Goal: Transaction & Acquisition: Subscribe to service/newsletter

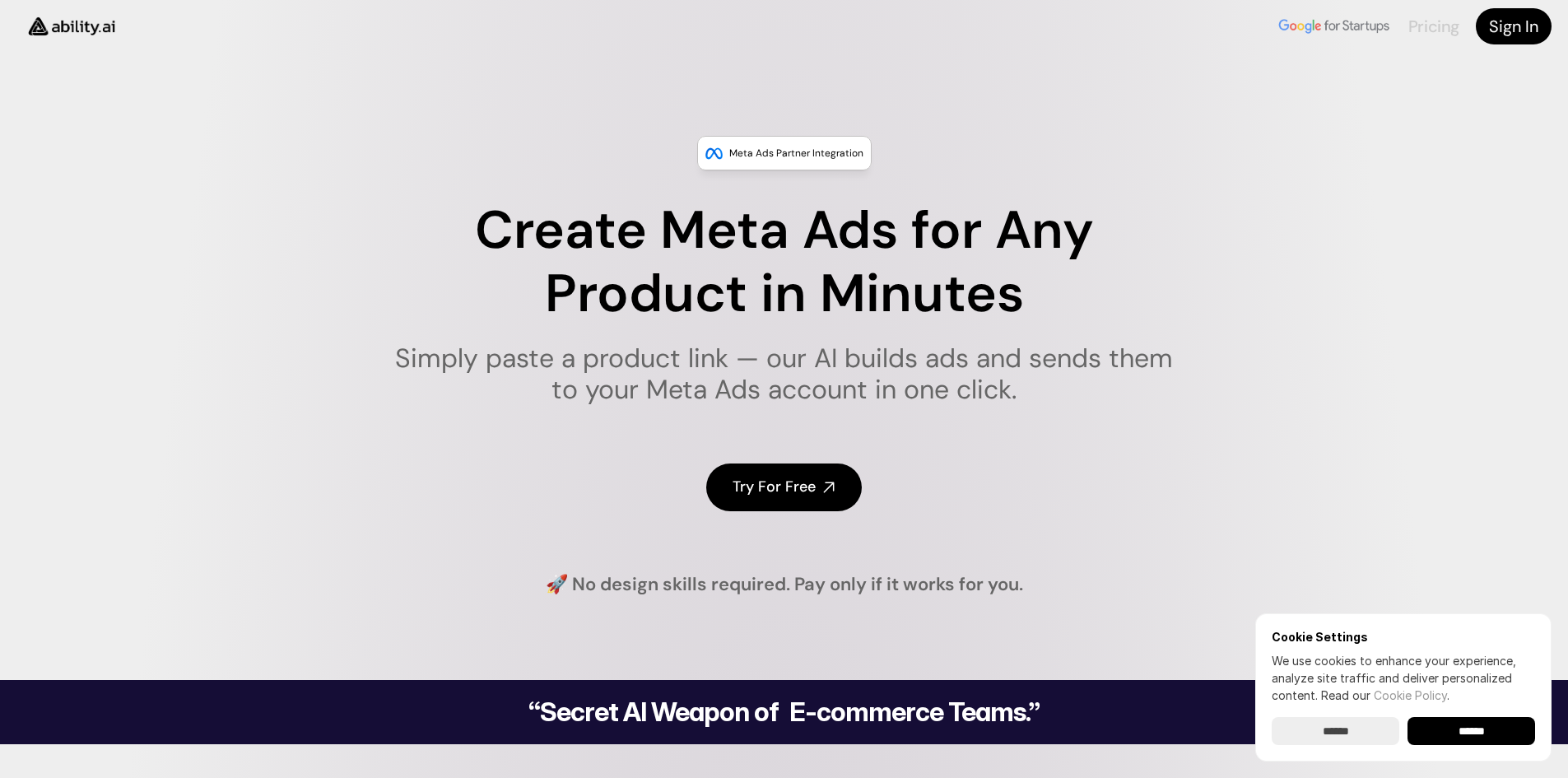
click at [1416, 27] on link "Pricing" at bounding box center [1434, 26] width 51 height 22
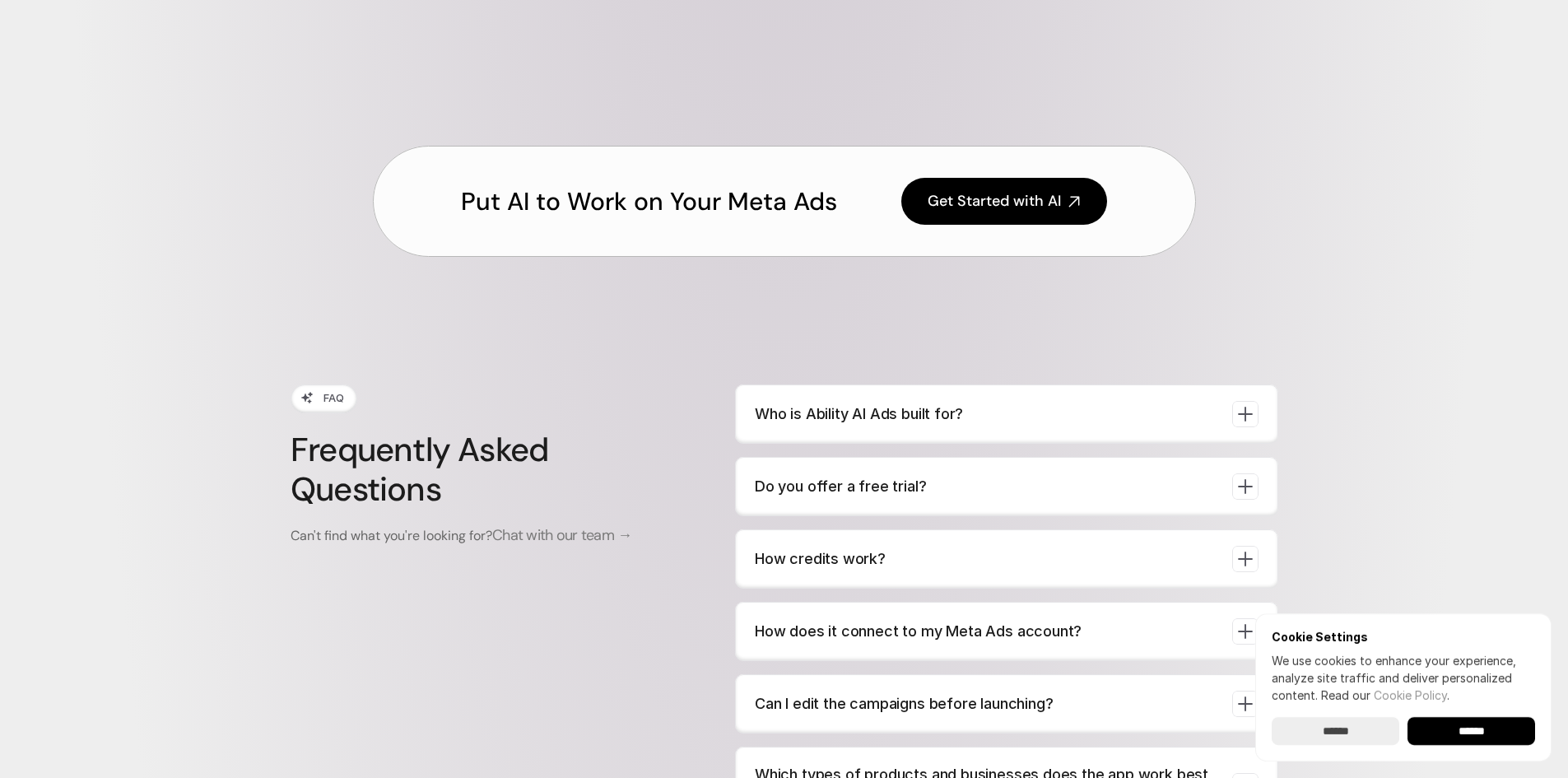
scroll to position [5895, 0]
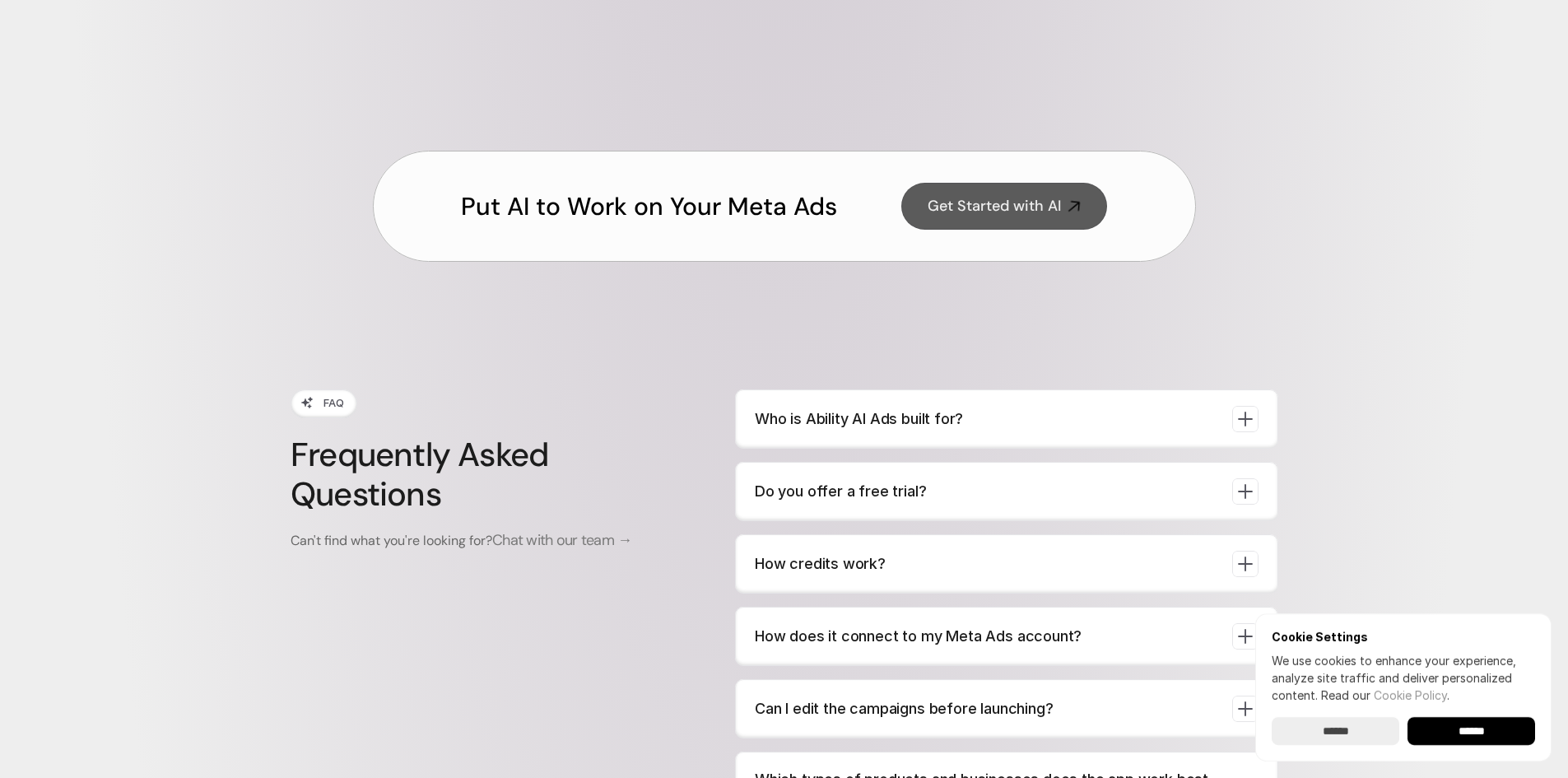
click at [980, 208] on h4 "Get Started with AI" at bounding box center [995, 206] width 134 height 21
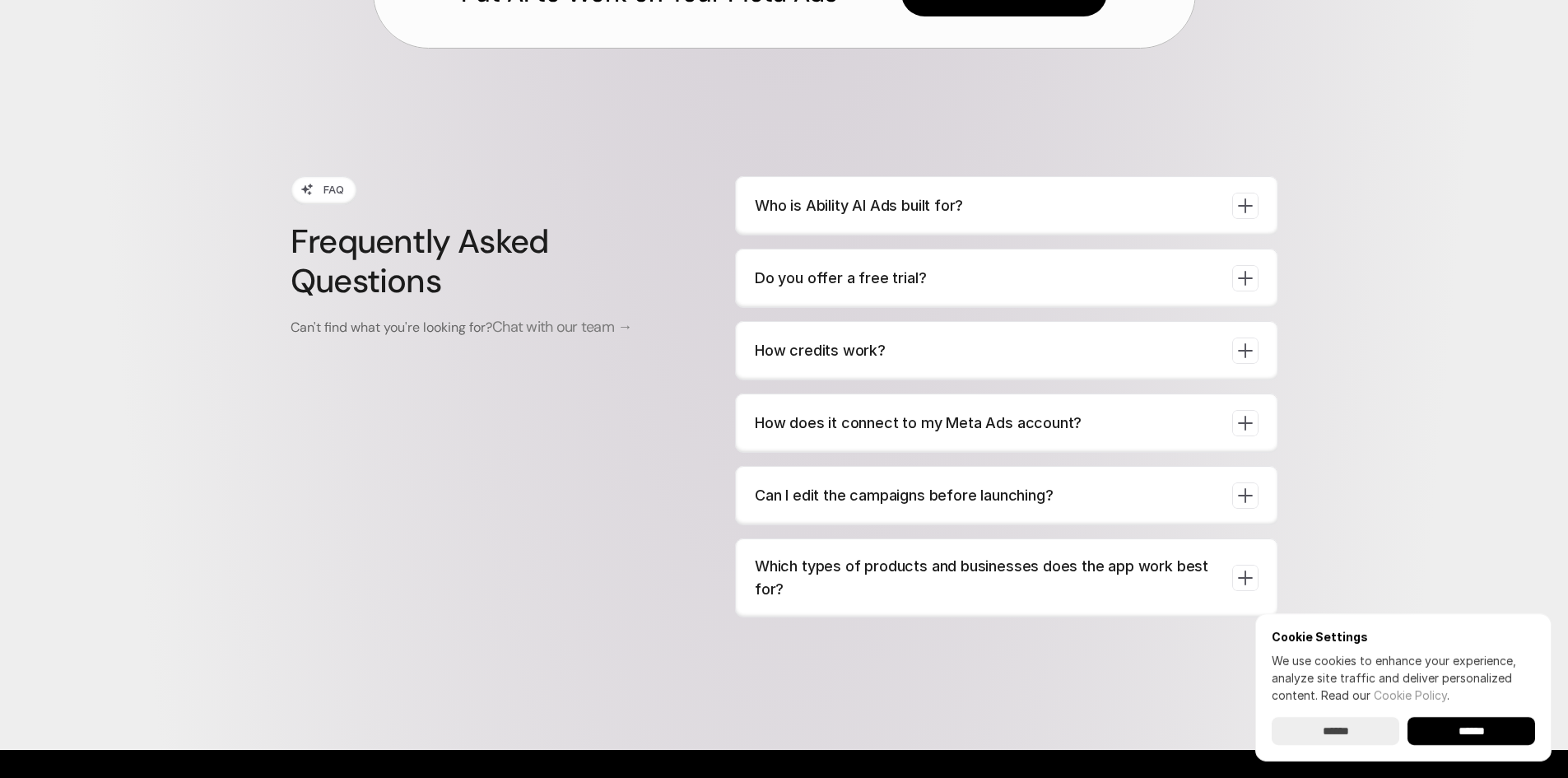
scroll to position [6142, 0]
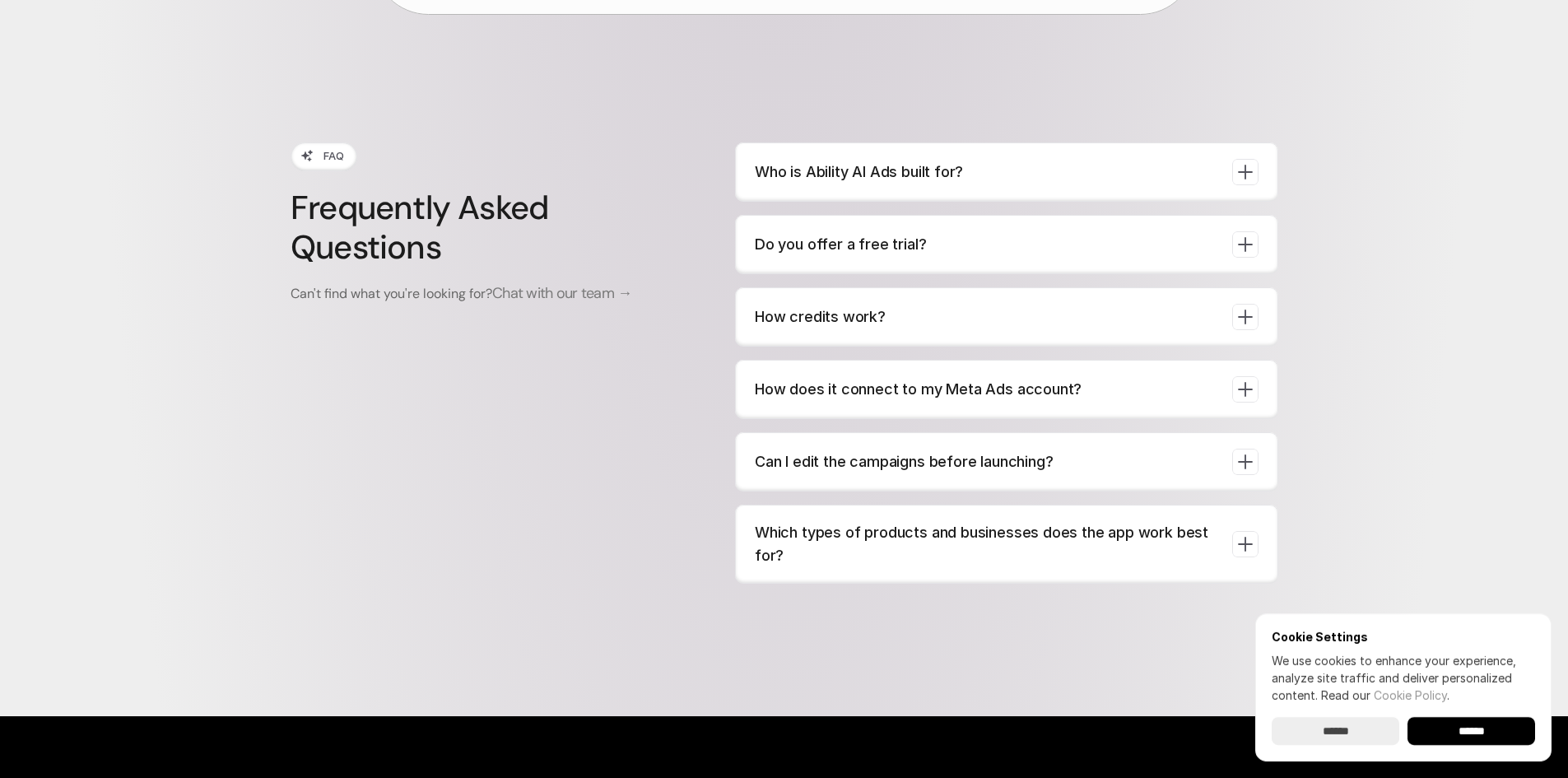
click at [1237, 175] on icon at bounding box center [1245, 172] width 23 height 23
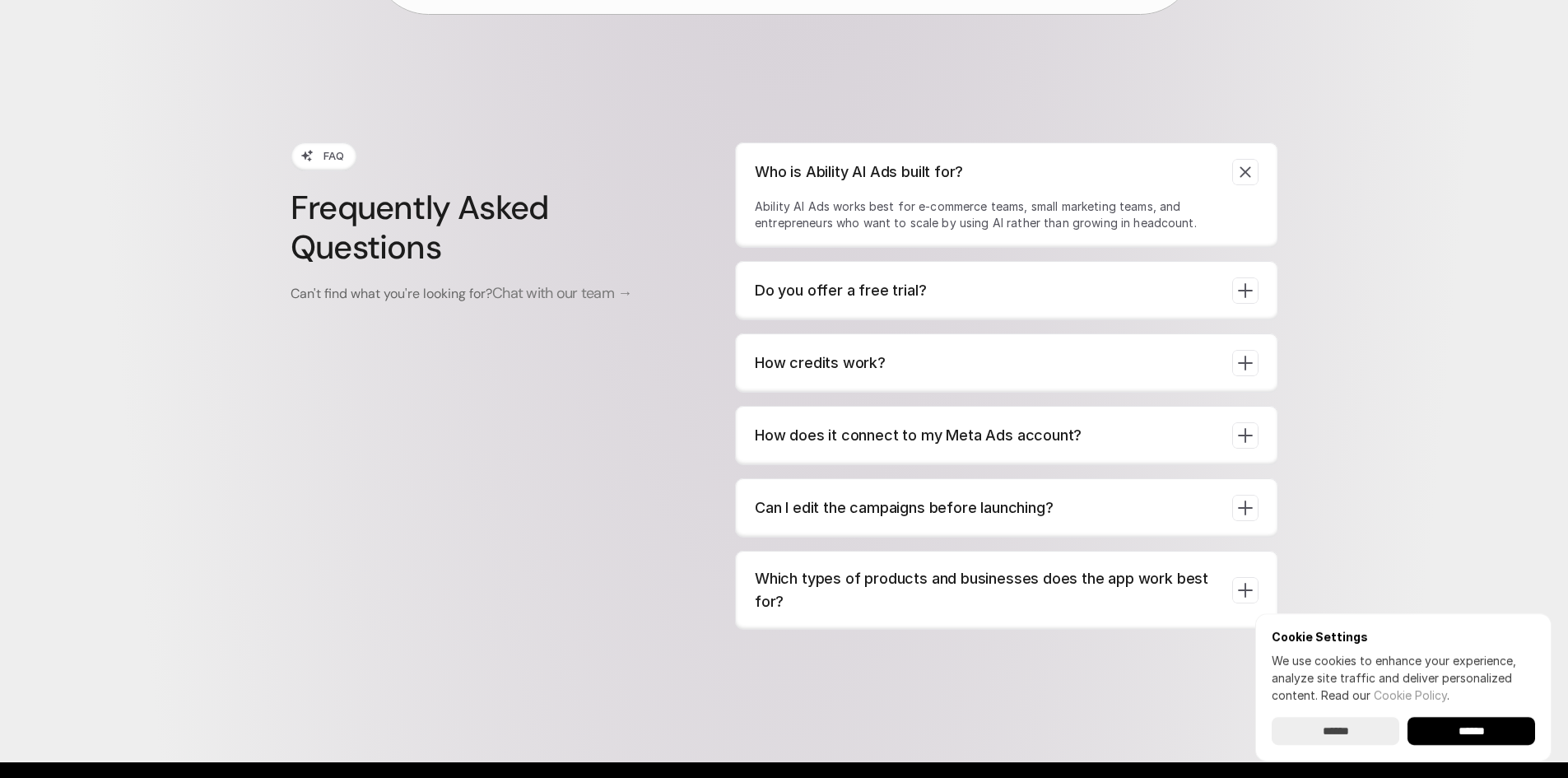
click at [1242, 293] on icon at bounding box center [1245, 291] width 23 height 23
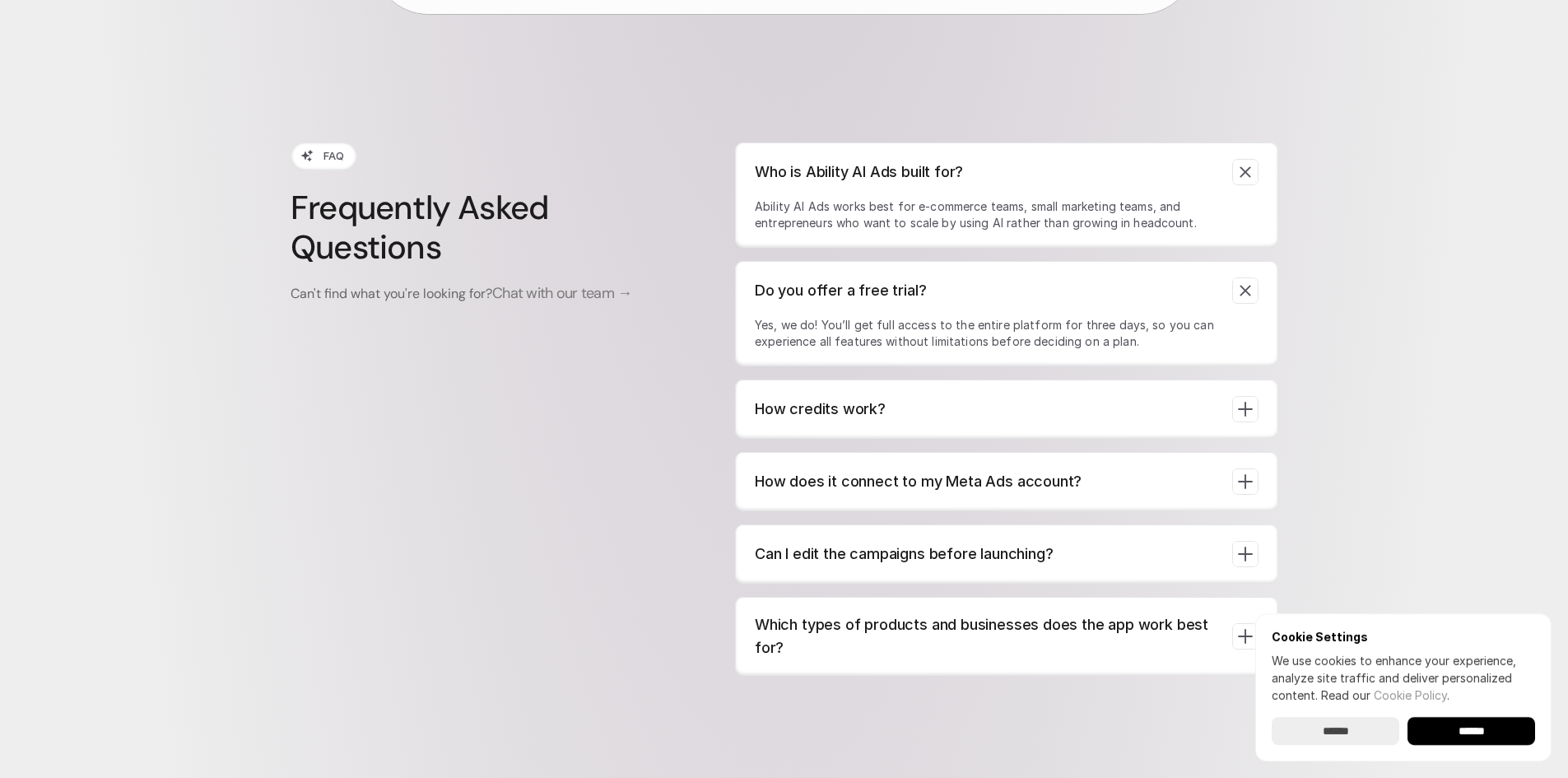
click at [1228, 406] on div "How credits work?" at bounding box center [1007, 409] width 504 height 26
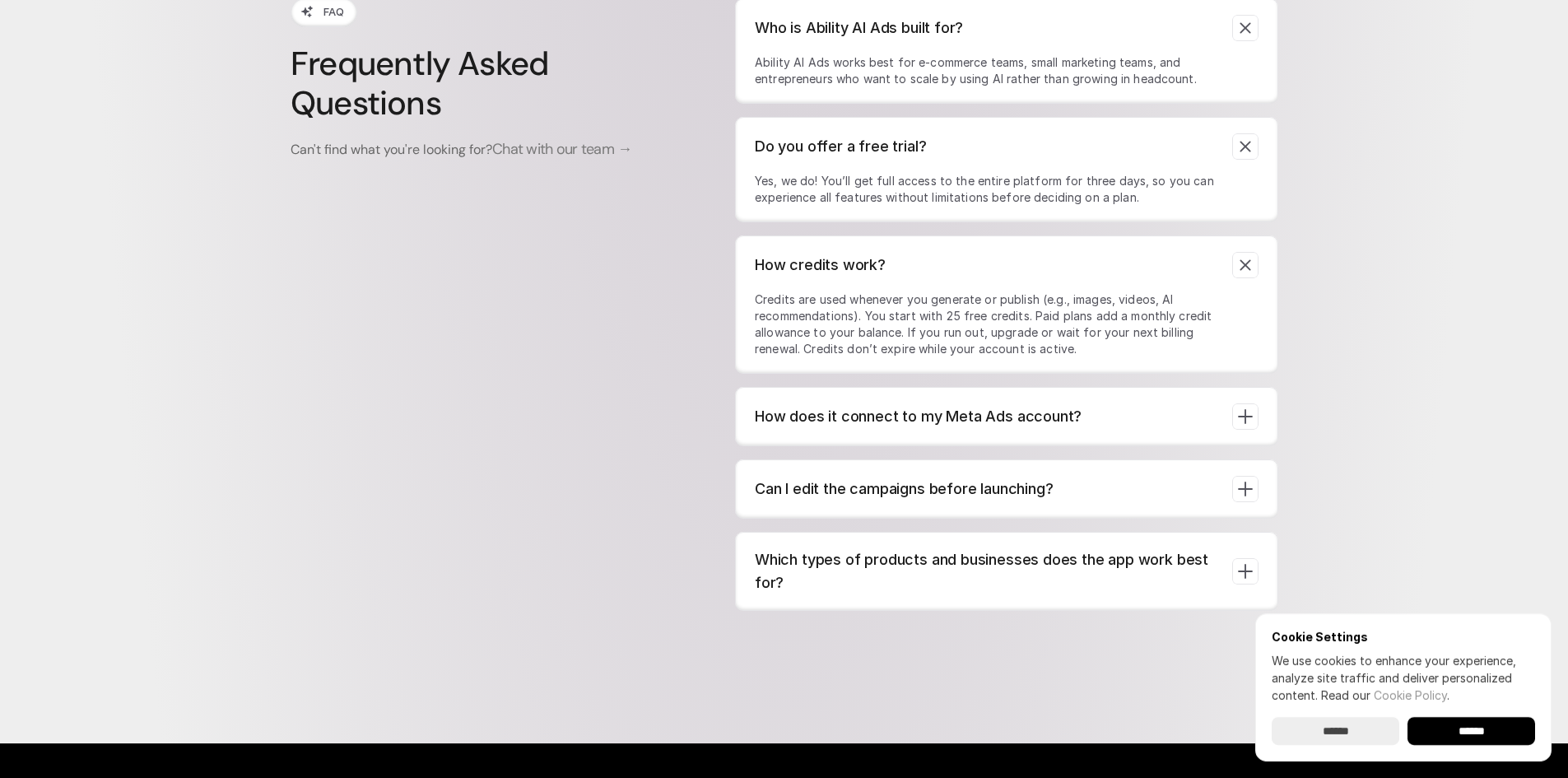
scroll to position [6306, 0]
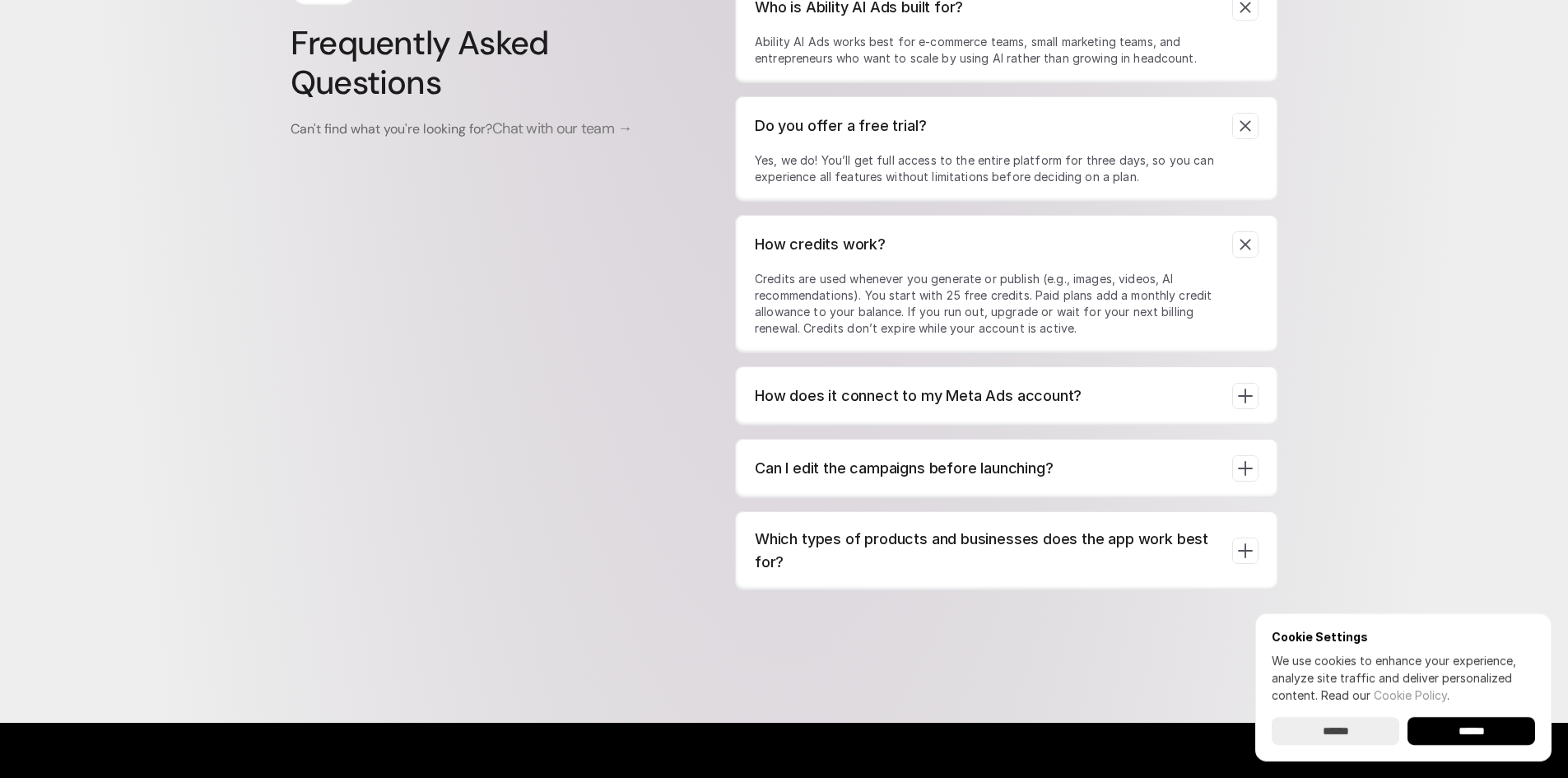
click at [1243, 405] on icon at bounding box center [1245, 397] width 23 height 23
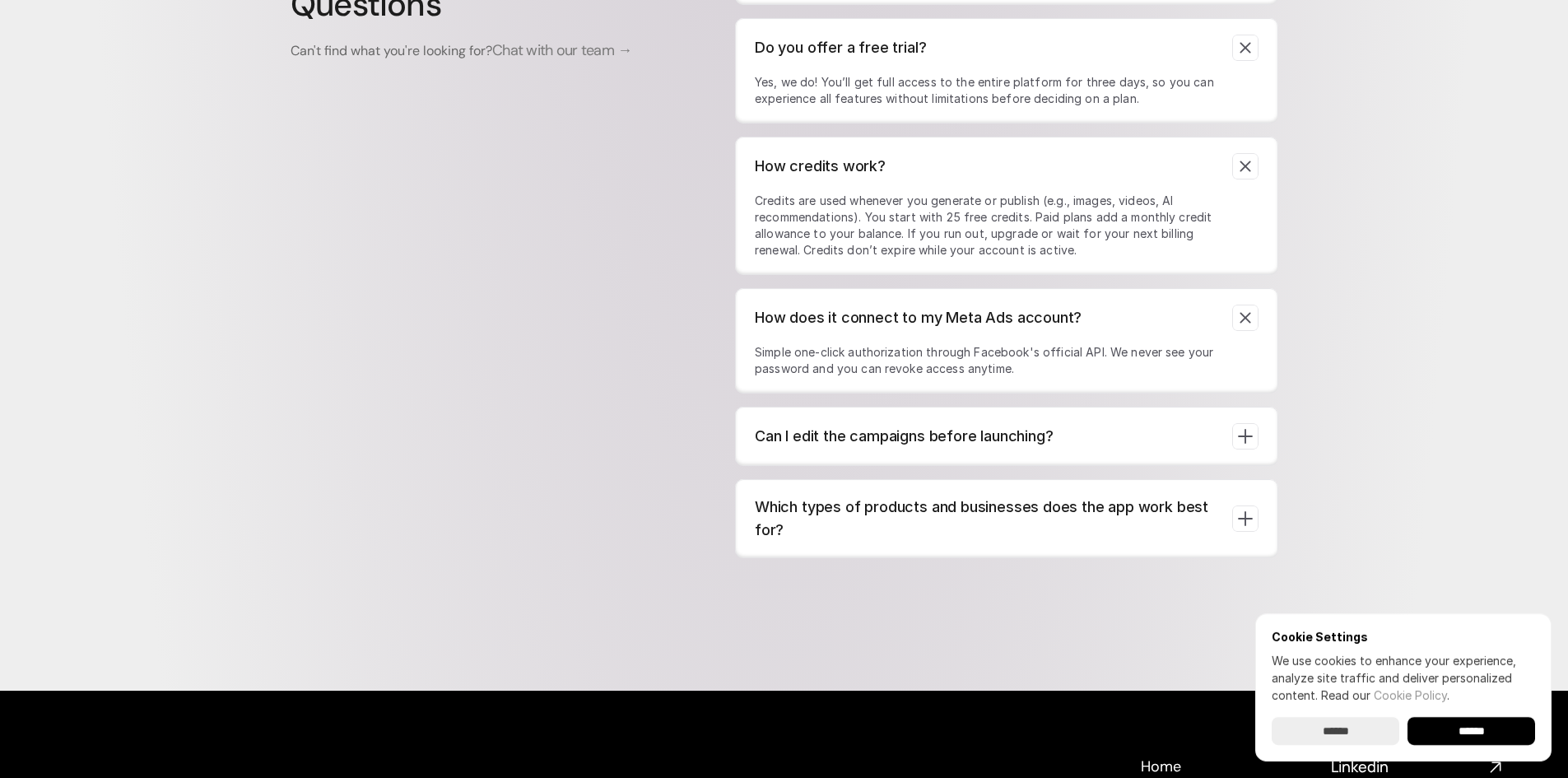
scroll to position [6635, 0]
